Goal: Task Accomplishment & Management: Manage account settings

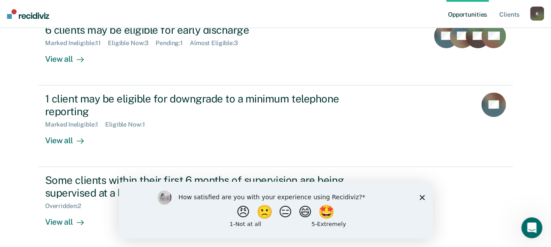
scroll to position [116, 0]
click at [388, 196] on icon "Close survey" at bounding box center [421, 196] width 5 height 5
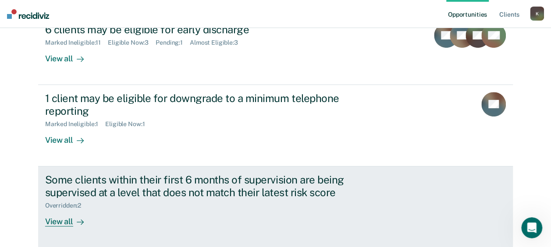
click at [67, 220] on div "View all" at bounding box center [69, 217] width 49 height 17
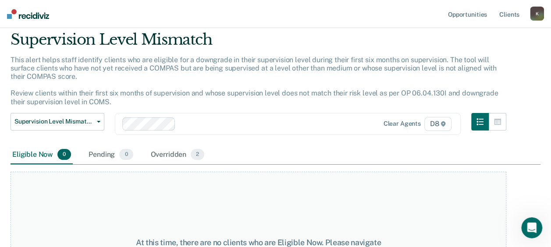
scroll to position [44, 0]
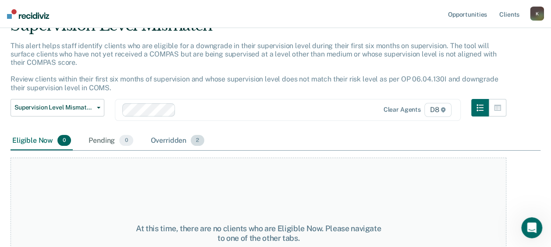
click at [199, 140] on span "2" at bounding box center [198, 140] width 14 height 11
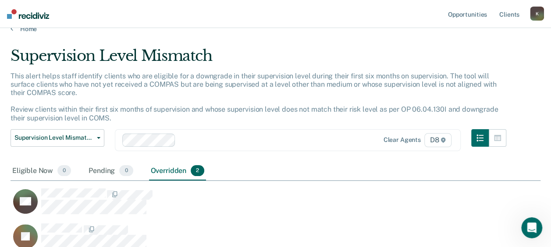
scroll to position [0, 0]
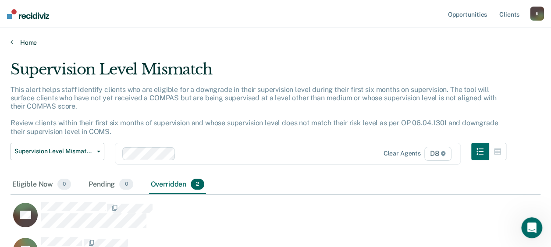
click at [20, 42] on link "Home" at bounding box center [275, 43] width 529 height 8
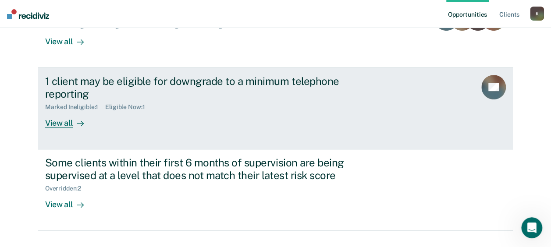
scroll to position [107, 0]
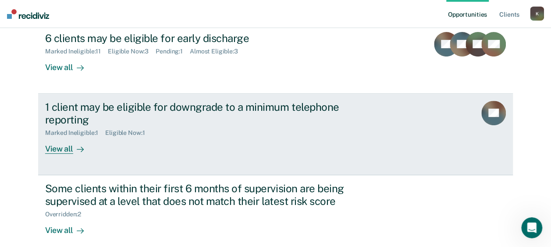
click at [60, 149] on div "View all" at bounding box center [69, 145] width 49 height 17
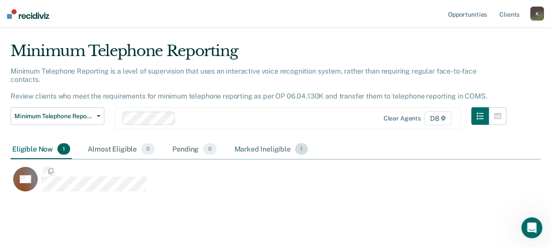
scroll to position [27, 0]
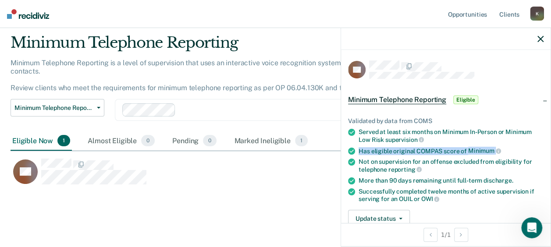
drag, startPoint x: 357, startPoint y: 148, endPoint x: 507, endPoint y: 150, distance: 149.8
click at [388, 150] on li "Has eligible original COMPAS score of Minimum" at bounding box center [445, 151] width 195 height 8
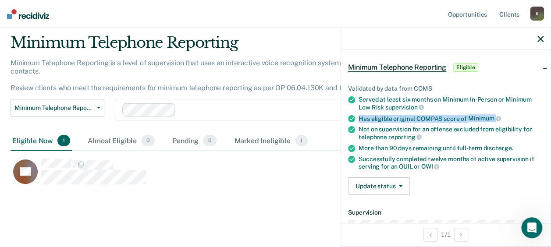
scroll to position [19, 0]
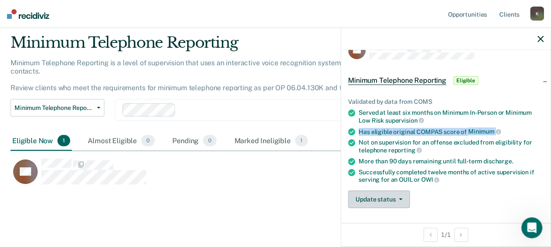
click at [379, 191] on button "Update status" at bounding box center [379, 200] width 62 height 18
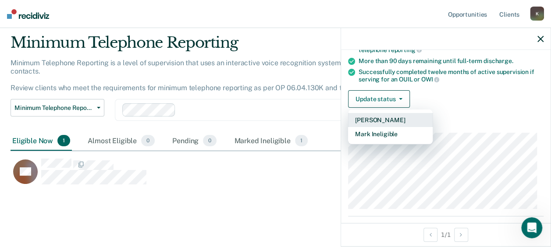
scroll to position [152, 0]
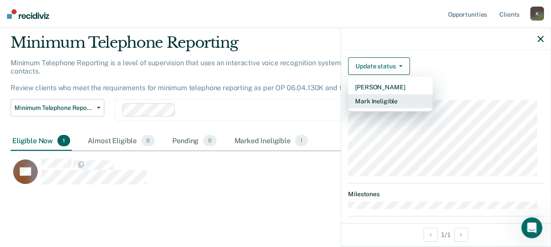
click at [384, 101] on button "Mark Ineligible" at bounding box center [390, 101] width 85 height 14
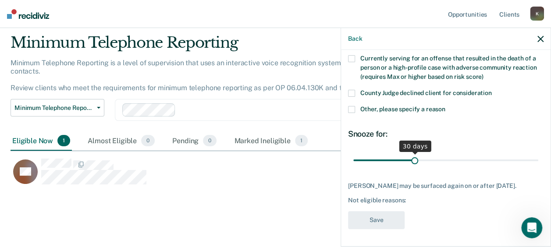
scroll to position [128, 0]
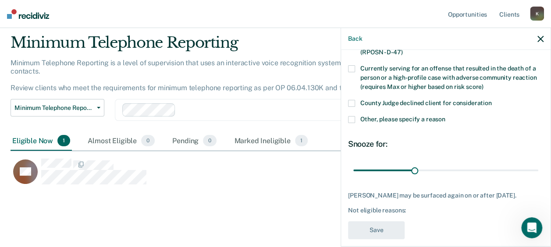
click at [356, 116] on label "Other, please specify a reason" at bounding box center [445, 120] width 195 height 9
click at [388, 116] on input "Other, please specify a reason" at bounding box center [445, 116] width 0 height 0
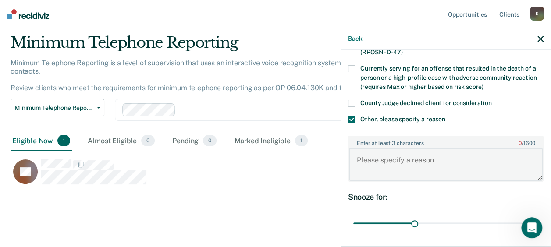
click at [388, 153] on textarea "Enter at least 3 characters 0 / 1600" at bounding box center [446, 164] width 194 height 32
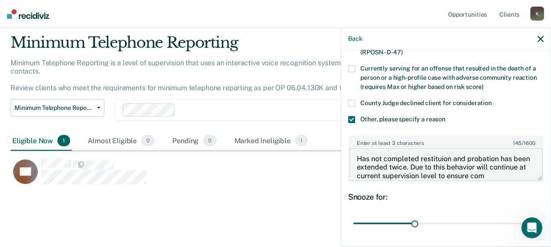
scroll to position [10, 0]
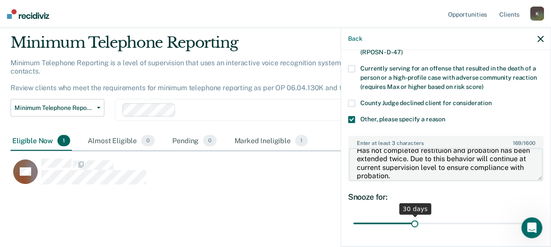
type textarea "Has not completed restituion and probation has been extended twice. Due to this…"
drag, startPoint x: 411, startPoint y: 212, endPoint x: 551, endPoint y: 213, distance: 139.7
type input "90"
click at [388, 215] on input "range" at bounding box center [445, 222] width 185 height 15
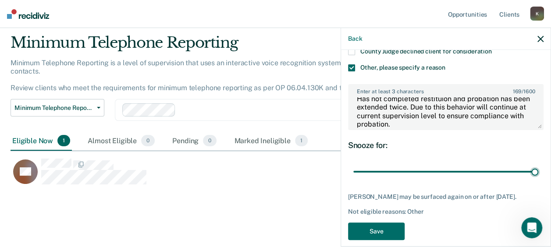
scroll to position [180, 0]
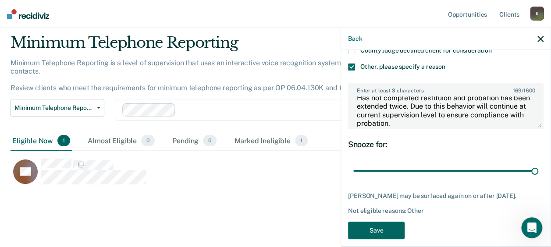
click at [377, 222] on button "Save" at bounding box center [376, 231] width 56 height 18
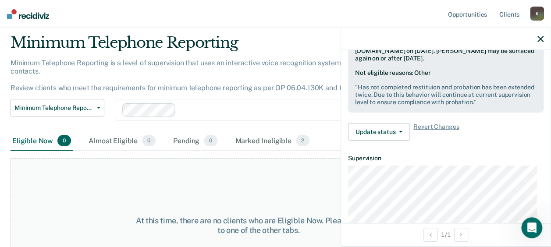
click at [28, 12] on img at bounding box center [28, 14] width 42 height 10
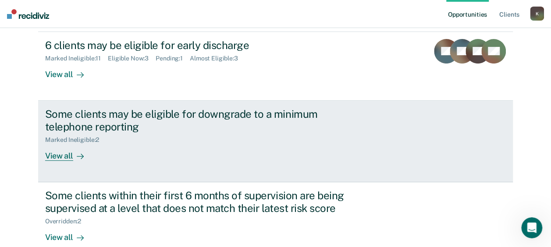
scroll to position [88, 0]
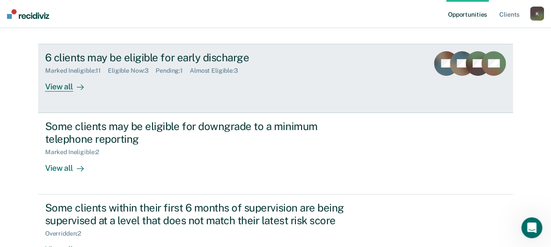
click at [49, 85] on div "View all" at bounding box center [69, 82] width 49 height 17
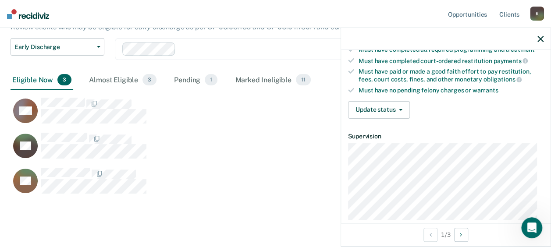
scroll to position [175, 0]
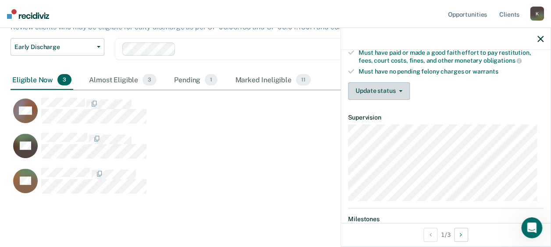
click at [388, 90] on button "Update status" at bounding box center [379, 91] width 62 height 18
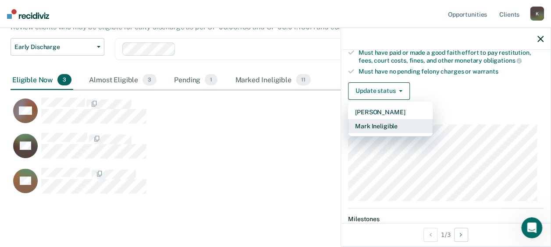
click at [388, 123] on button "Mark Ineligible" at bounding box center [390, 126] width 85 height 14
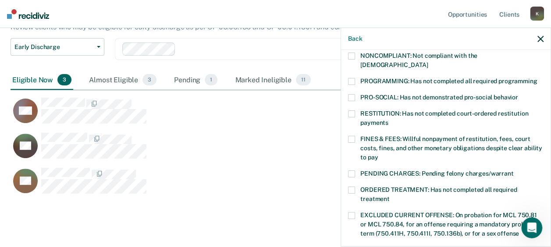
scroll to position [131, 0]
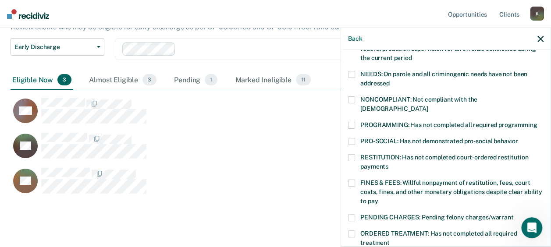
click at [353, 122] on span at bounding box center [351, 125] width 7 height 7
click at [388, 122] on input "PROGRAMMING: Has not completed all required programming" at bounding box center [537, 122] width 0 height 0
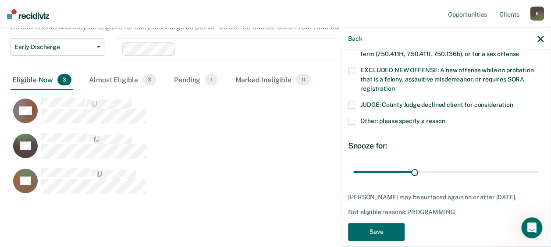
scroll to position [356, 0]
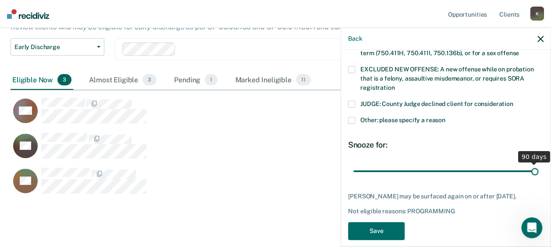
drag, startPoint x: 417, startPoint y: 162, endPoint x: 539, endPoint y: 162, distance: 121.3
type input "90"
click at [388, 163] on input "range" at bounding box center [445, 170] width 185 height 15
click at [382, 225] on button "Save" at bounding box center [376, 231] width 56 height 18
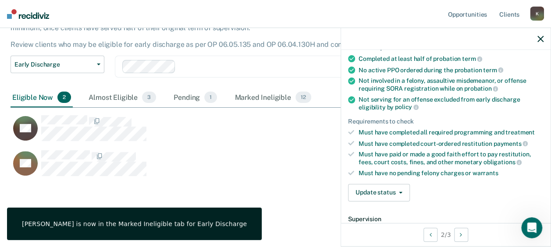
scroll to position [66, 0]
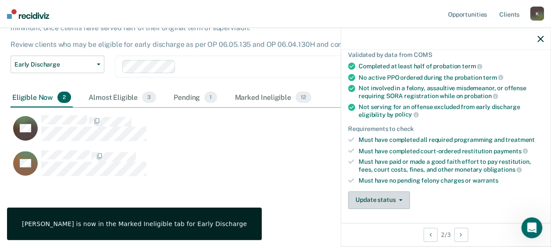
click at [388, 200] on button "Update status" at bounding box center [379, 200] width 62 height 18
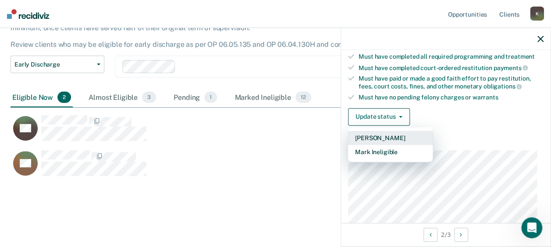
scroll to position [241, 0]
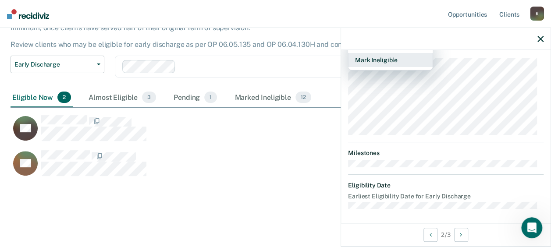
click at [388, 54] on button "Mark Ineligible" at bounding box center [390, 60] width 85 height 14
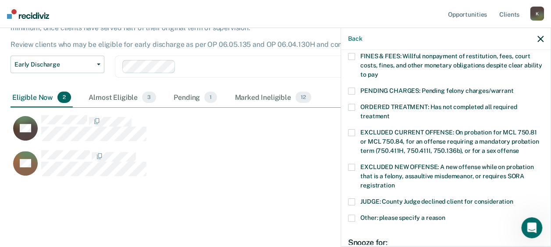
scroll to position [214, 0]
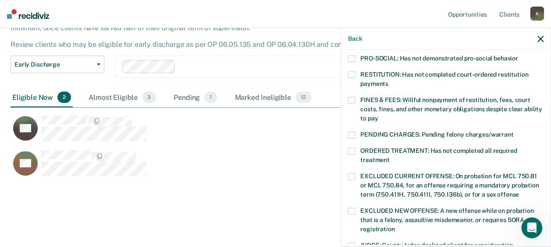
click at [349, 97] on span at bounding box center [351, 100] width 7 height 7
click at [378, 115] on input "FINES & FEES: Willful nonpayment of restitution, fees, court costs, fines, and …" at bounding box center [378, 115] width 0 height 0
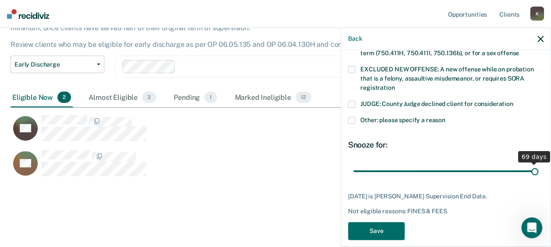
drag, startPoint x: 432, startPoint y: 161, endPoint x: 558, endPoint y: 162, distance: 126.6
type input "69"
click at [388, 163] on input "range" at bounding box center [445, 170] width 185 height 15
click at [378, 222] on button "Save" at bounding box center [376, 231] width 56 height 18
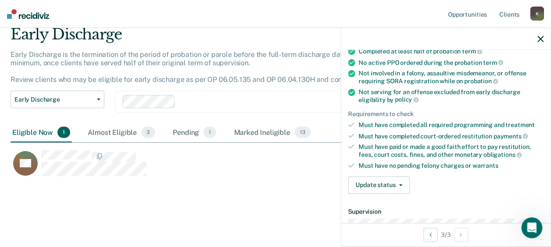
scroll to position [131, 0]
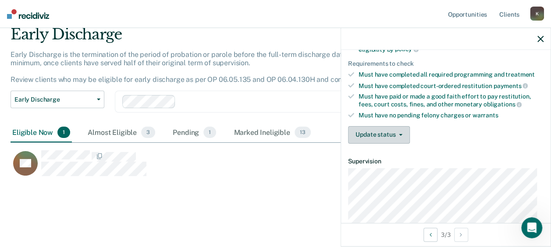
click at [378, 130] on button "Update status" at bounding box center [379, 135] width 62 height 18
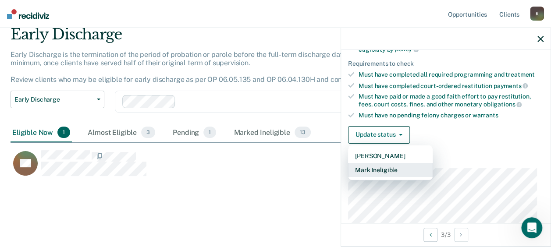
scroll to position [175, 0]
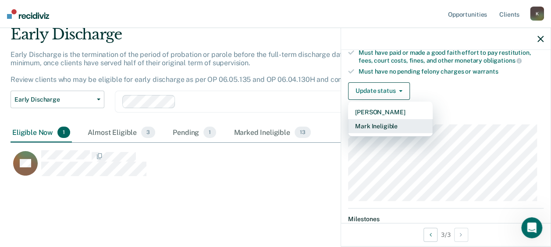
click at [388, 124] on button "Mark Ineligible" at bounding box center [390, 126] width 85 height 14
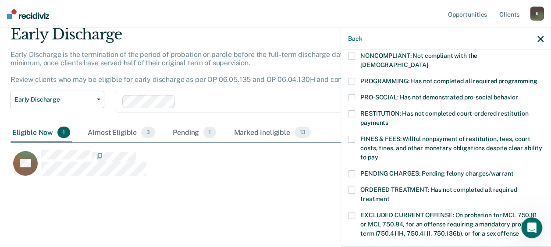
click at [349, 78] on span at bounding box center [351, 81] width 7 height 7
click at [388, 78] on input "PROGRAMMING: Has not completed all required programming" at bounding box center [537, 78] width 0 height 0
click at [349, 136] on span at bounding box center [351, 139] width 7 height 7
click at [378, 154] on input "FINES & FEES: Willful nonpayment of restitution, fees, court costs, fines, and …" at bounding box center [378, 154] width 0 height 0
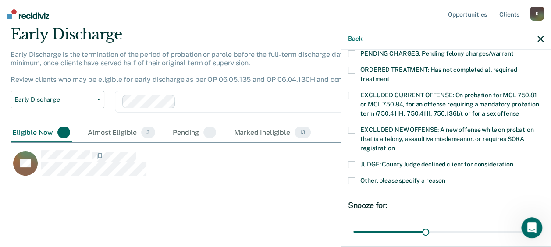
scroll to position [307, 0]
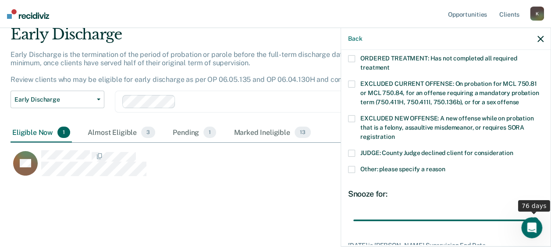
drag, startPoint x: 420, startPoint y: 208, endPoint x: 537, endPoint y: 211, distance: 117.4
type input "76"
click at [388, 212] on input "range" at bounding box center [445, 219] width 185 height 15
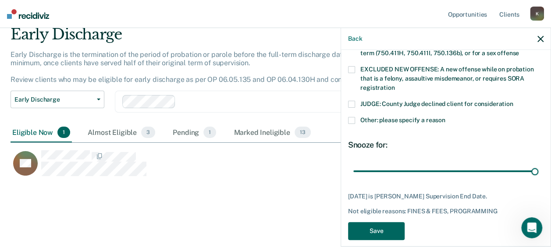
click at [365, 222] on button "Save" at bounding box center [376, 231] width 56 height 18
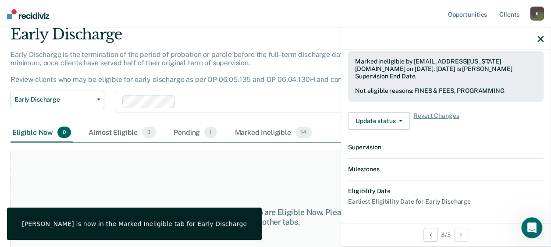
scroll to position [306, 0]
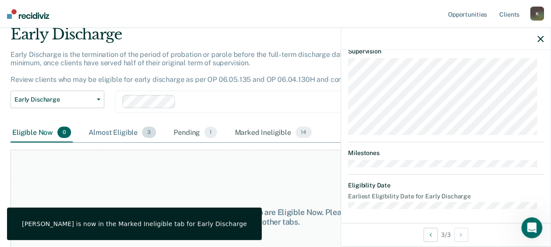
click at [124, 133] on div "Almost Eligible 3" at bounding box center [122, 132] width 71 height 19
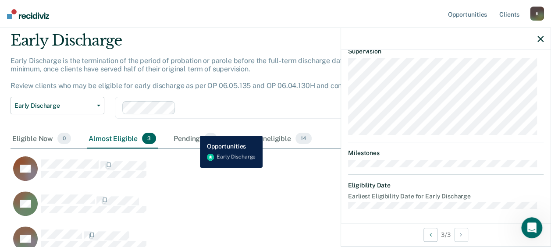
scroll to position [18, 0]
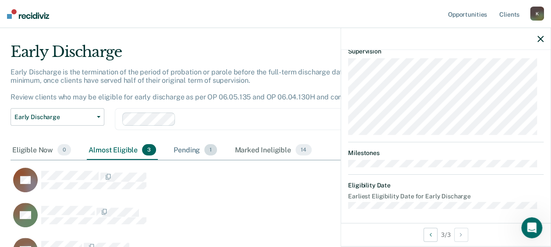
click at [181, 147] on div "Pending 1" at bounding box center [195, 150] width 47 height 19
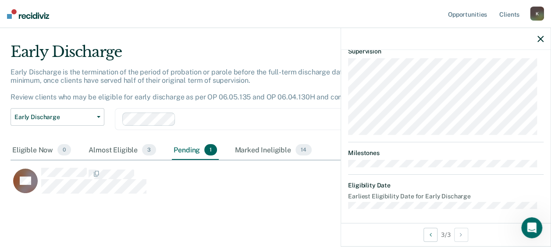
scroll to position [6, 0]
